Goal: Understand process/instructions

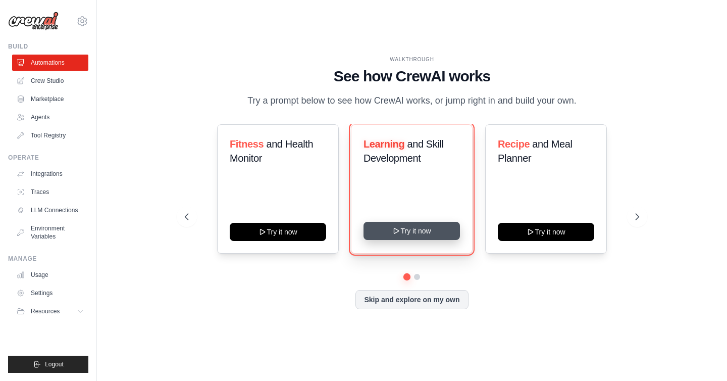
click at [414, 229] on button "Try it now" at bounding box center [411, 231] width 96 height 18
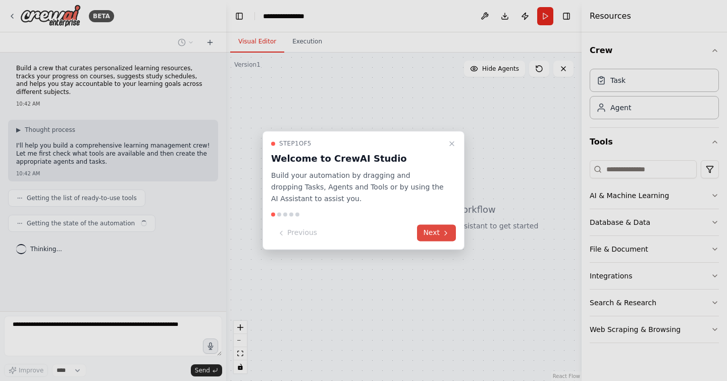
click at [438, 233] on button "Next" at bounding box center [436, 233] width 39 height 17
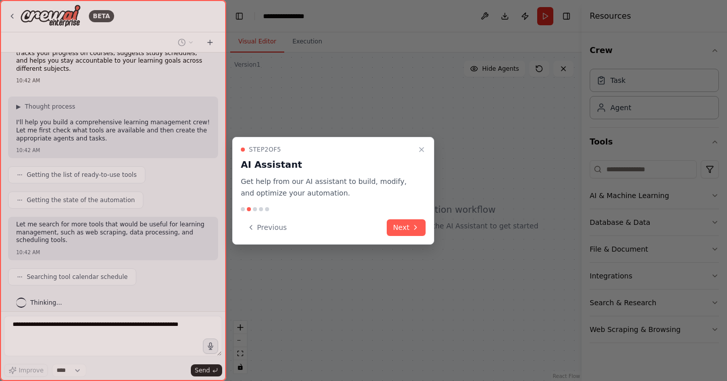
scroll to position [48, 0]
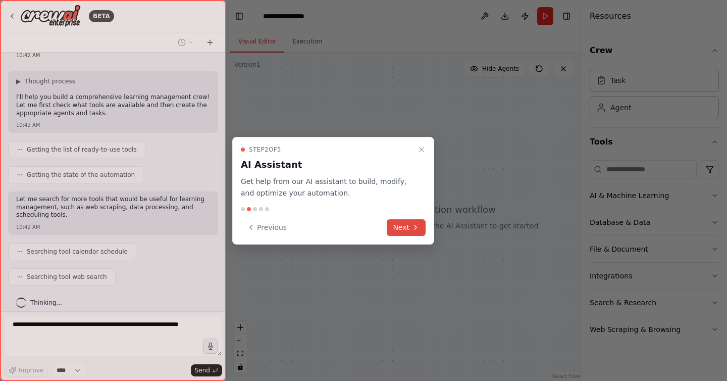
click at [404, 229] on button "Next" at bounding box center [406, 227] width 39 height 17
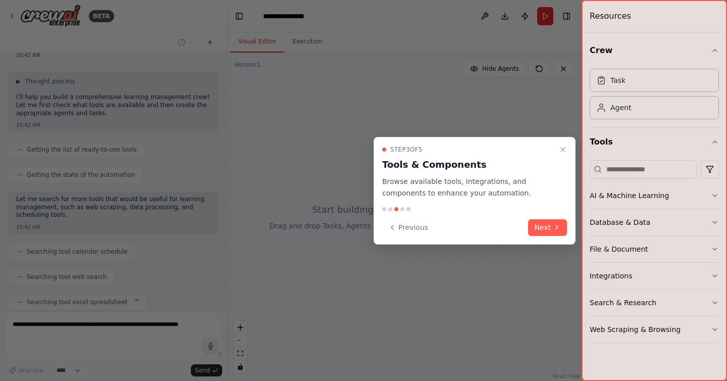
scroll to position [74, 0]
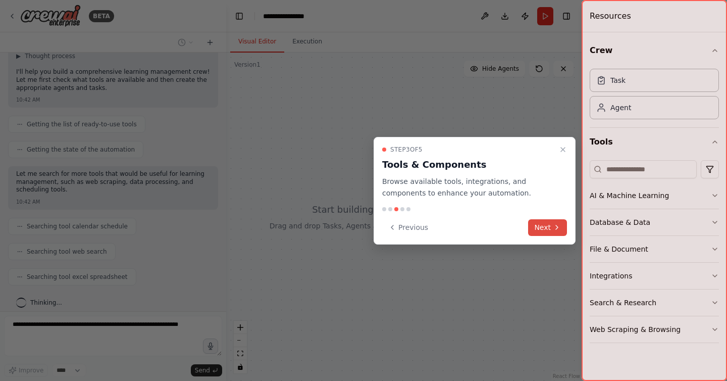
click at [551, 226] on button "Next" at bounding box center [547, 227] width 39 height 17
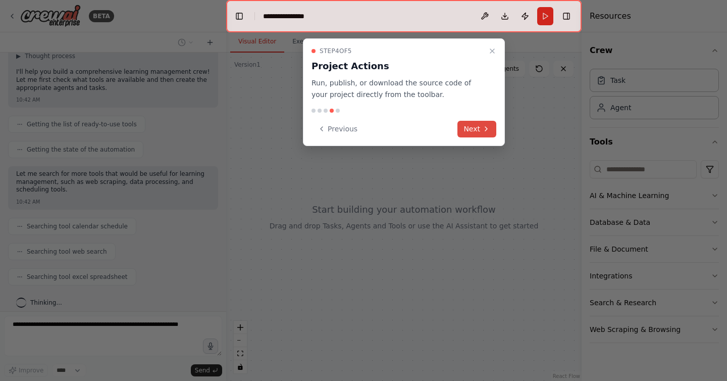
click at [478, 131] on button "Next" at bounding box center [476, 129] width 39 height 17
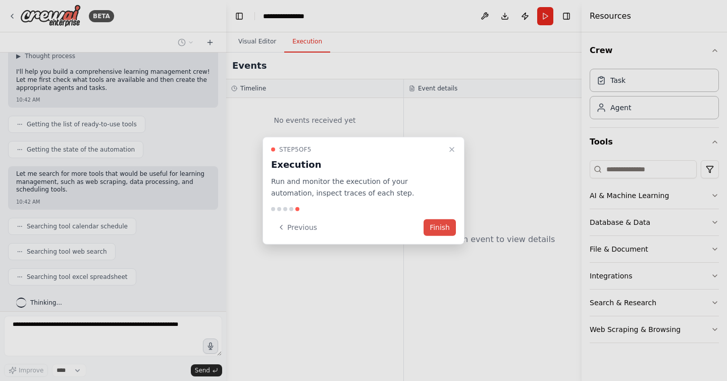
click at [443, 224] on button "Finish" at bounding box center [439, 227] width 32 height 17
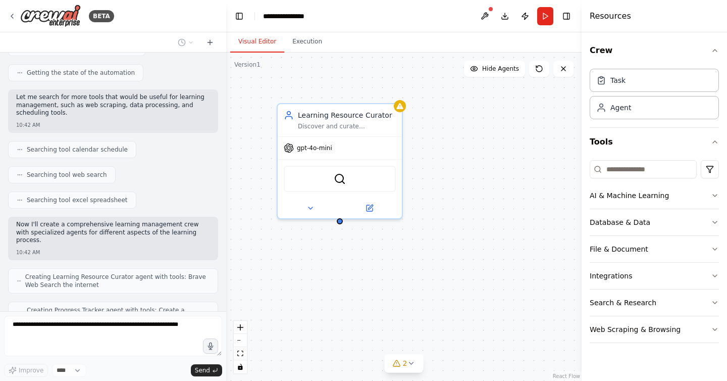
scroll to position [176, 0]
